Goal: Task Accomplishment & Management: Use online tool/utility

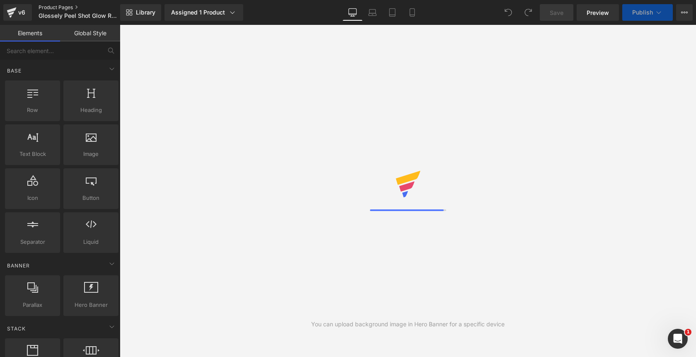
click at [54, 6] on link "Product Pages" at bounding box center [86, 7] width 95 height 7
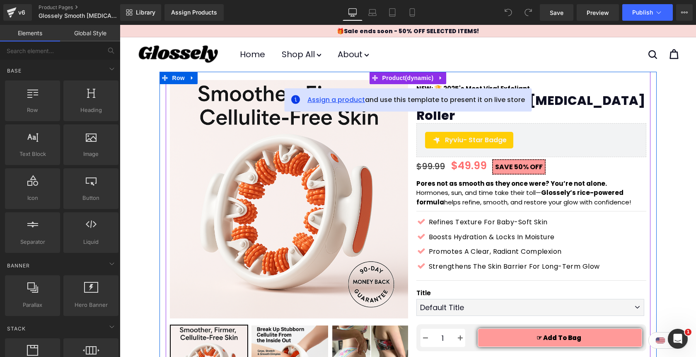
click at [332, 99] on span "Assign a product" at bounding box center [336, 100] width 58 height 10
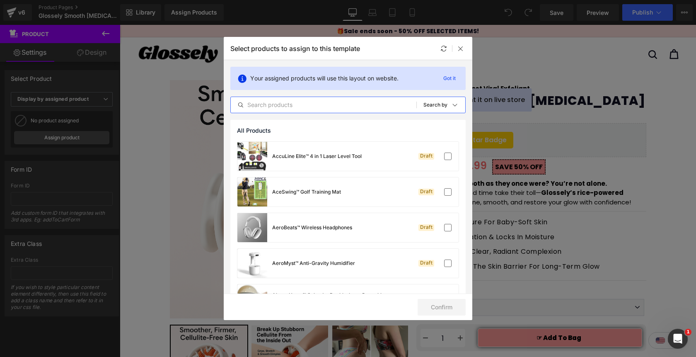
click at [303, 108] on input "text" at bounding box center [324, 105] width 186 height 10
paste input "Glossely Smooth [MEDICAL_DATA] Roller"
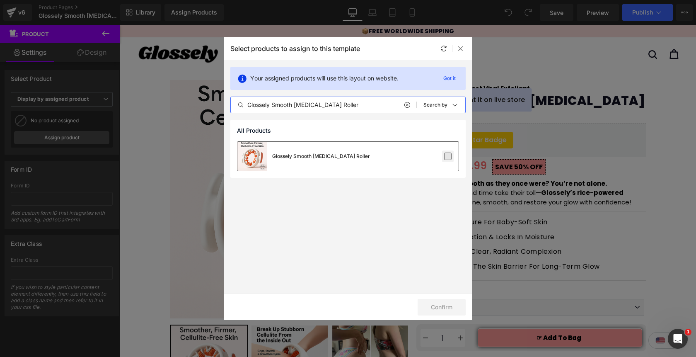
type input "Glossely Smooth [MEDICAL_DATA] Roller"
click at [450, 160] on label at bounding box center [447, 155] width 7 height 7
click at [448, 156] on input "checkbox" at bounding box center [448, 156] width 0 height 0
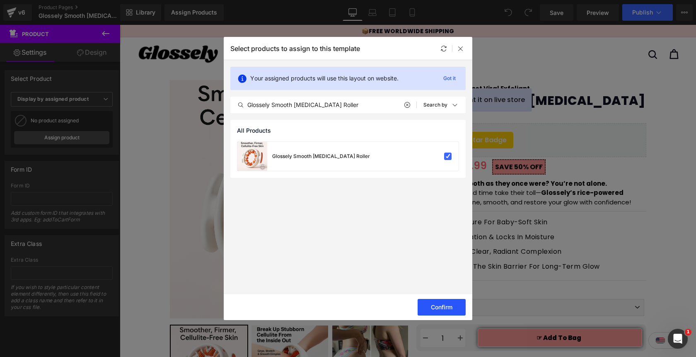
click at [443, 312] on button "Confirm" at bounding box center [442, 307] width 48 height 17
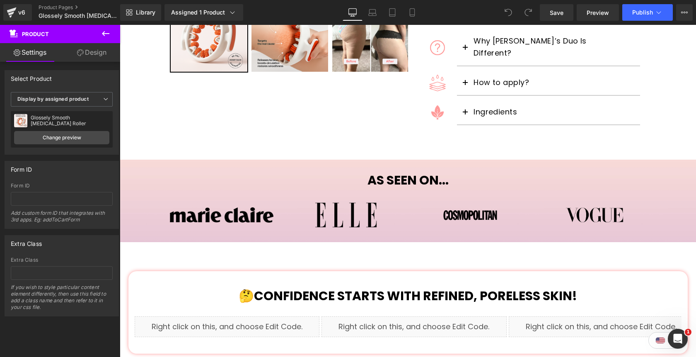
scroll to position [308, 0]
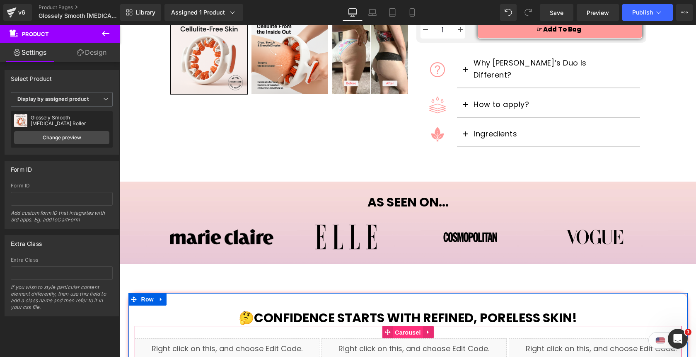
click at [404, 326] on span "Carousel" at bounding box center [408, 332] width 30 height 12
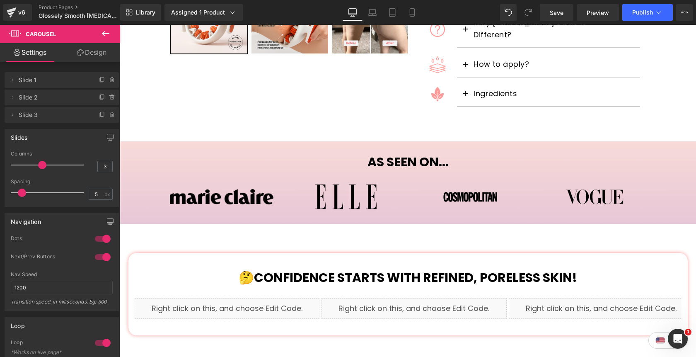
scroll to position [349, 0]
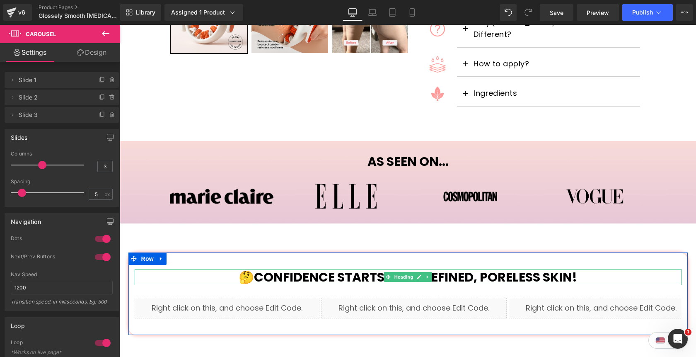
click at [474, 268] on b "🤔Confidence Starts with Refined, Poreless Skin!" at bounding box center [408, 277] width 339 height 18
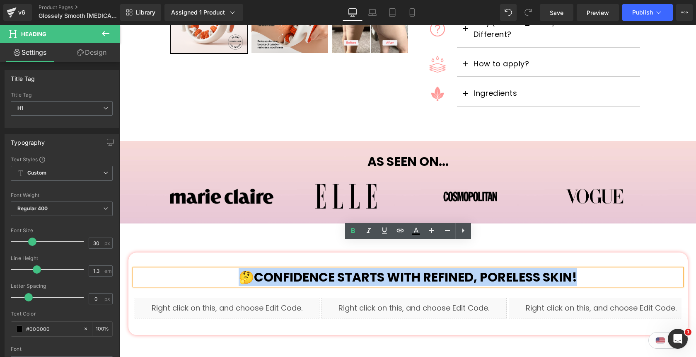
paste div
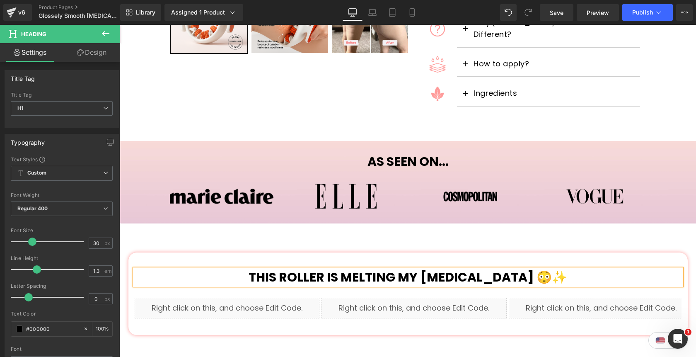
click at [549, 269] on h1 "This roller is MELTING my [MEDICAL_DATA] 😳✨" at bounding box center [408, 277] width 547 height 16
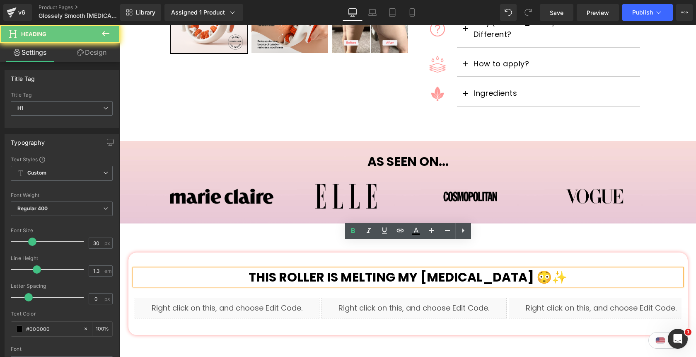
click at [549, 269] on h1 "This roller is MELTING my [MEDICAL_DATA] 😳✨" at bounding box center [408, 277] width 547 height 16
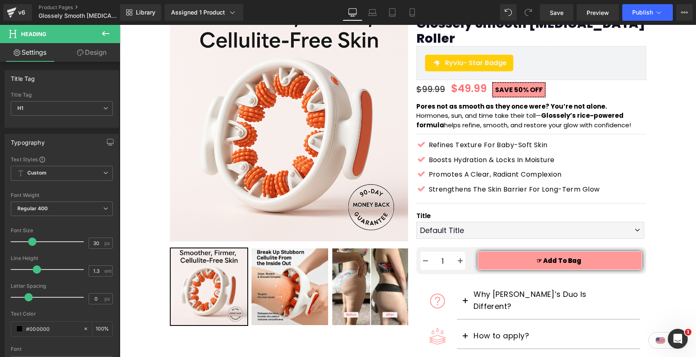
scroll to position [77, 0]
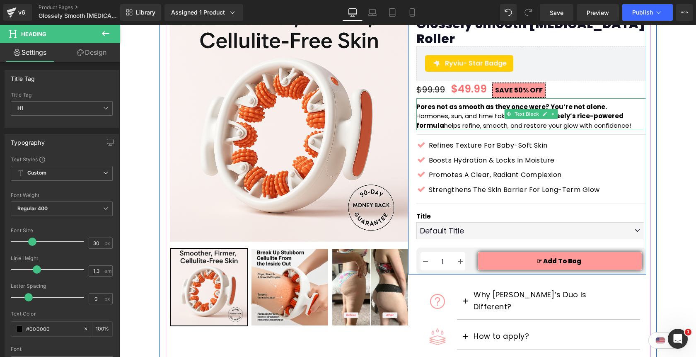
click at [603, 111] on p "Hormones, sun, and time take their toll— Glossely’s rice-powered formula helps …" at bounding box center [531, 120] width 230 height 19
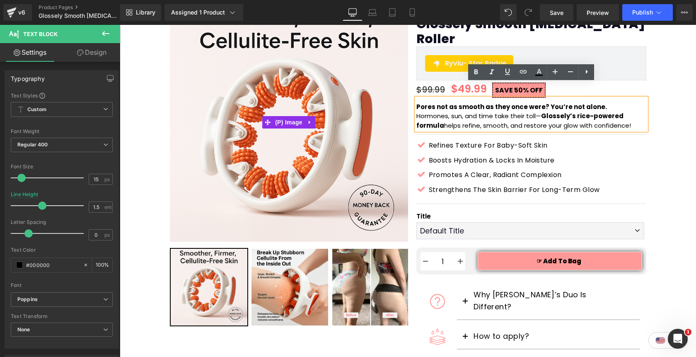
drag, startPoint x: 606, startPoint y: 110, endPoint x: 409, endPoint y: 94, distance: 198.3
click at [409, 94] on div "NEW: 🏆 2025's Most Viral Exfoliant Text Block Glossely Smooth [MEDICAL_DATA] Ro…" at bounding box center [527, 138] width 238 height 271
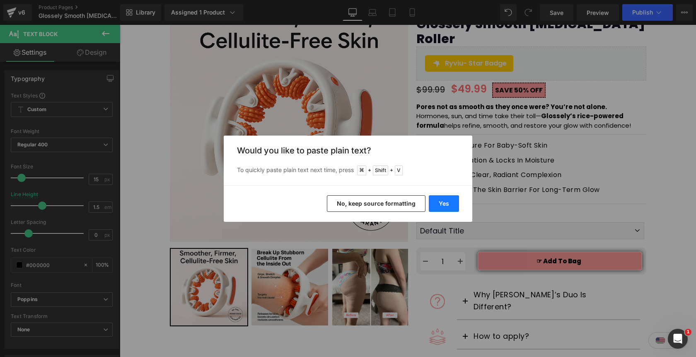
click at [448, 201] on button "Yes" at bounding box center [444, 203] width 30 height 17
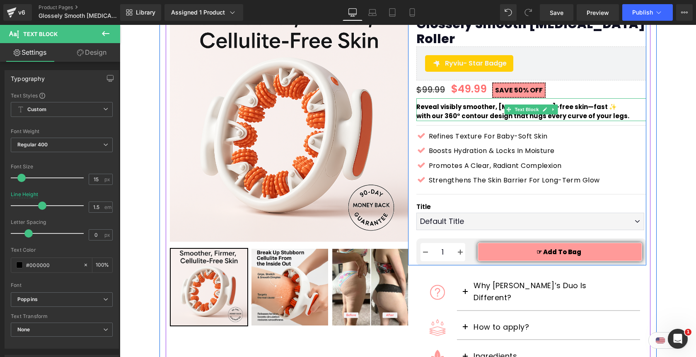
click at [625, 111] on p "with our 360° contour design that hugs every curve of your legs." at bounding box center [531, 116] width 230 height 10
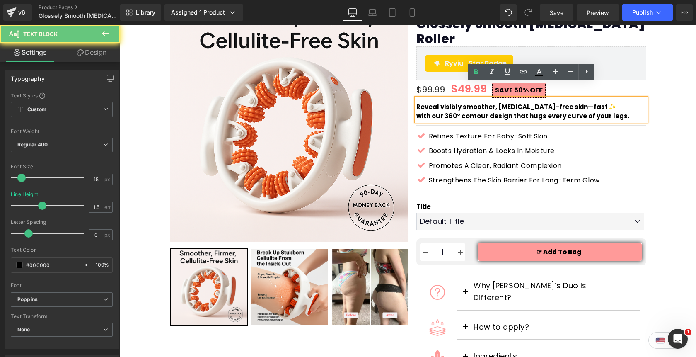
click at [625, 111] on p "with our 360° contour design that hugs every curve of your legs." at bounding box center [531, 116] width 230 height 10
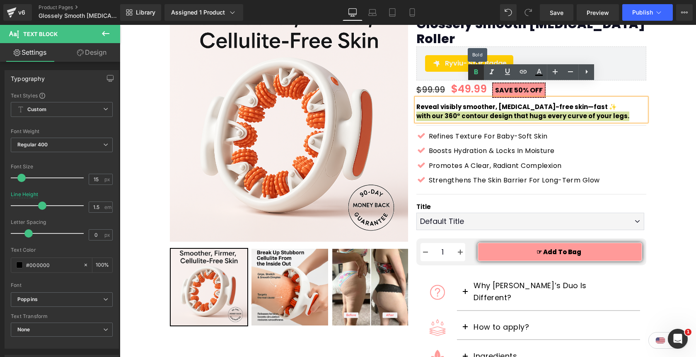
click at [473, 73] on icon at bounding box center [476, 72] width 10 height 10
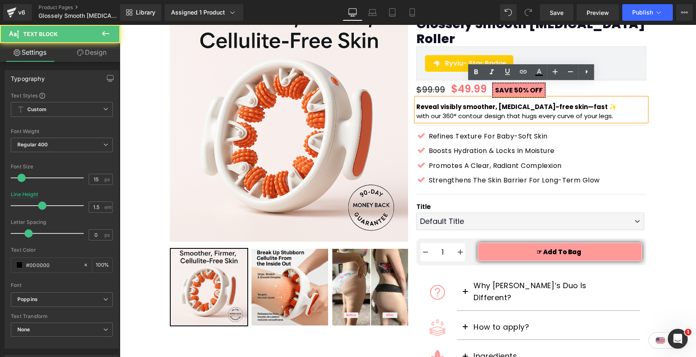
click at [624, 111] on p "with our 360° contour design that hugs every curve of your legs." at bounding box center [531, 116] width 230 height 10
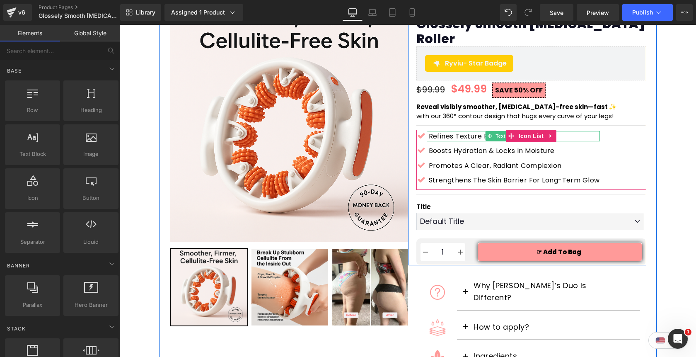
click at [452, 131] on p "Refines texture for baby-soft skin" at bounding box center [514, 136] width 171 height 11
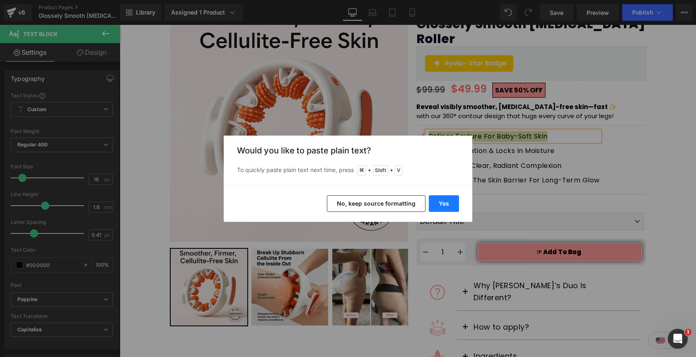
click at [448, 203] on button "Yes" at bounding box center [444, 203] width 30 height 17
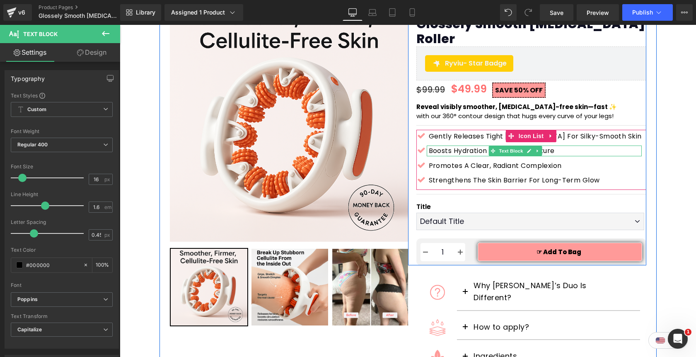
click at [441, 145] on p "Boosts hydration & locks in moisture" at bounding box center [535, 150] width 213 height 11
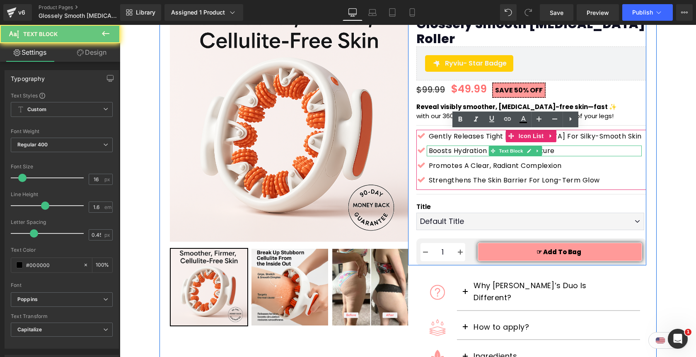
click at [441, 145] on p "Boosts hydration & locks in moisture" at bounding box center [535, 150] width 213 height 11
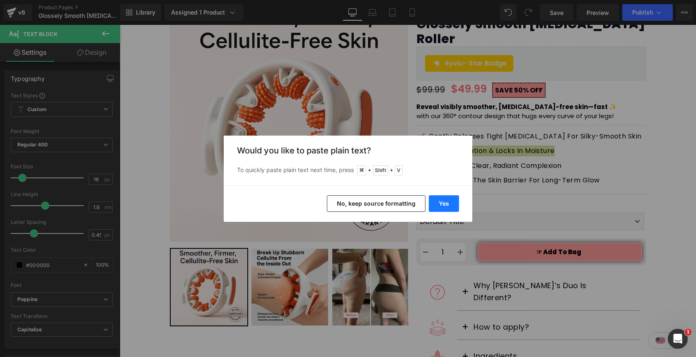
click at [443, 196] on button "Yes" at bounding box center [444, 203] width 30 height 17
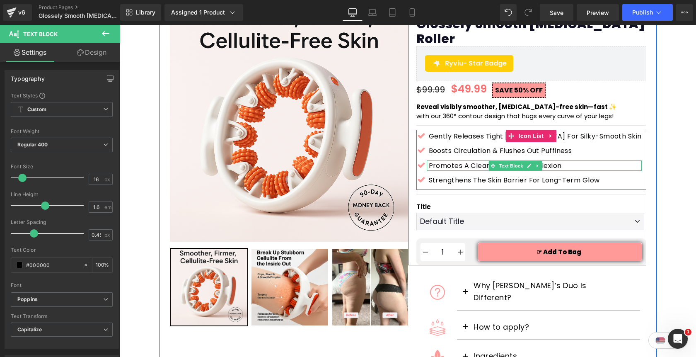
click at [461, 160] on p "Promotes a clear, radiant complexion" at bounding box center [535, 165] width 213 height 11
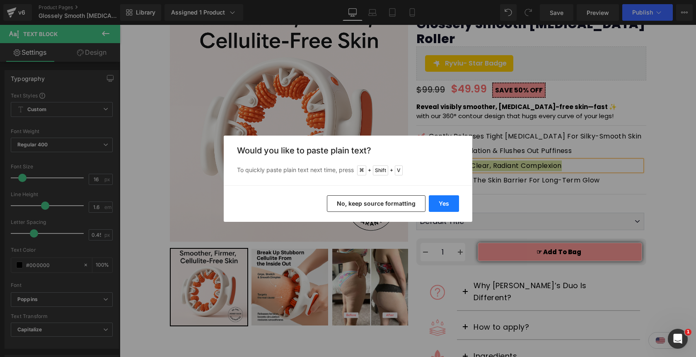
click at [450, 201] on button "Yes" at bounding box center [444, 203] width 30 height 17
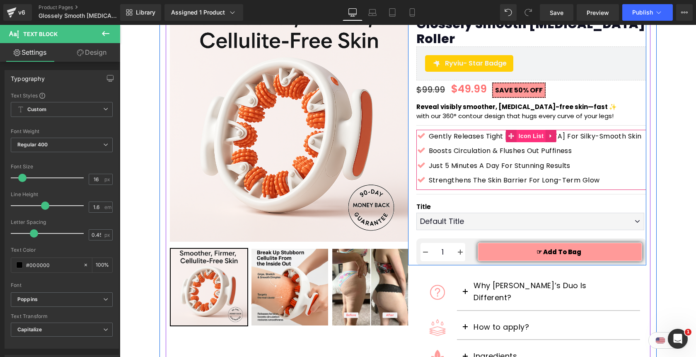
click at [528, 130] on span "Icon List" at bounding box center [531, 136] width 29 height 12
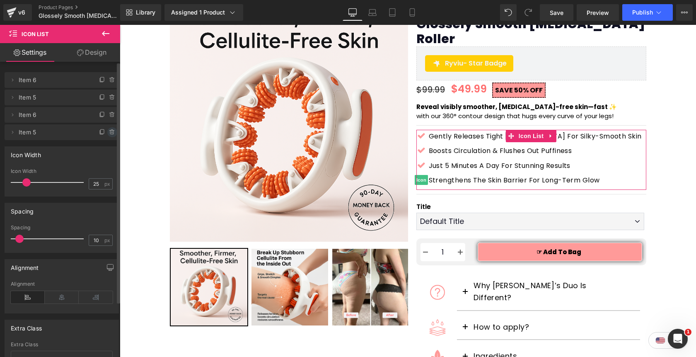
click at [109, 135] on icon at bounding box center [112, 132] width 7 height 7
click at [104, 136] on button "Delete" at bounding box center [103, 132] width 26 height 11
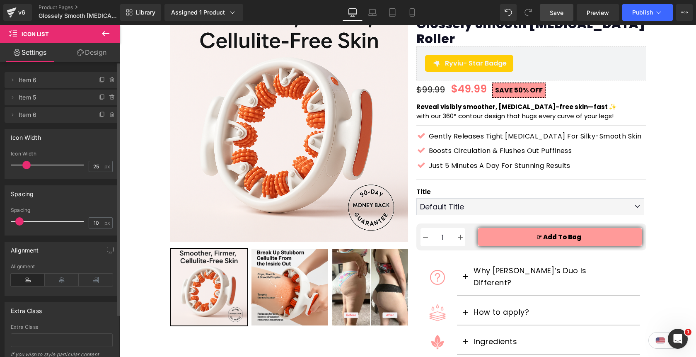
click at [564, 16] on span "Save" at bounding box center [557, 12] width 14 height 9
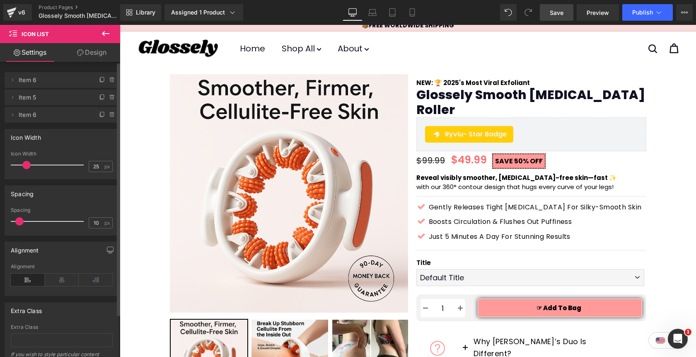
scroll to position [0, 0]
